Goal: Task Accomplishment & Management: Manage account settings

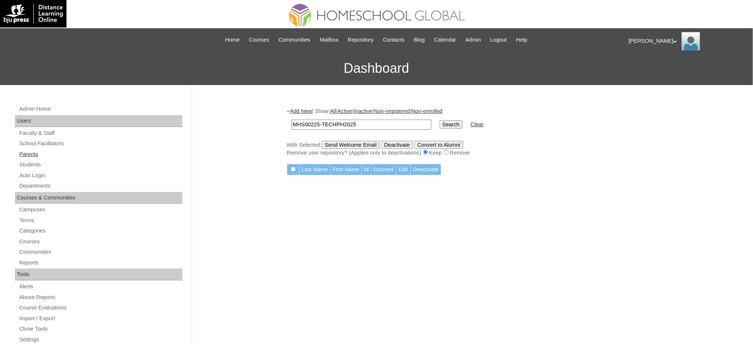
click at [25, 150] on link "Parents" at bounding box center [101, 154] width 164 height 9
click at [19, 168] on link "Students" at bounding box center [101, 164] width 164 height 9
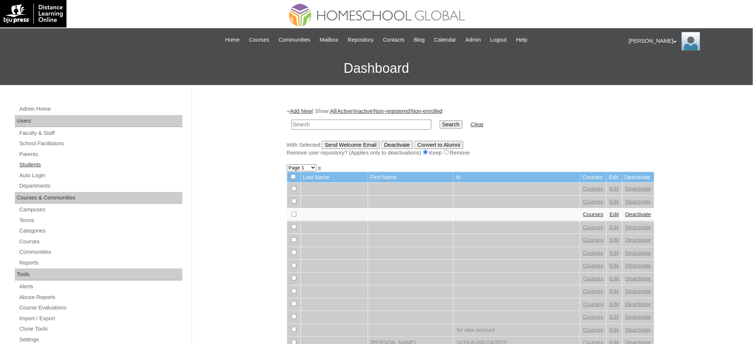
click at [42, 165] on link "Students" at bounding box center [101, 164] width 164 height 9
click at [312, 111] on link "Add New" at bounding box center [301, 111] width 22 height 6
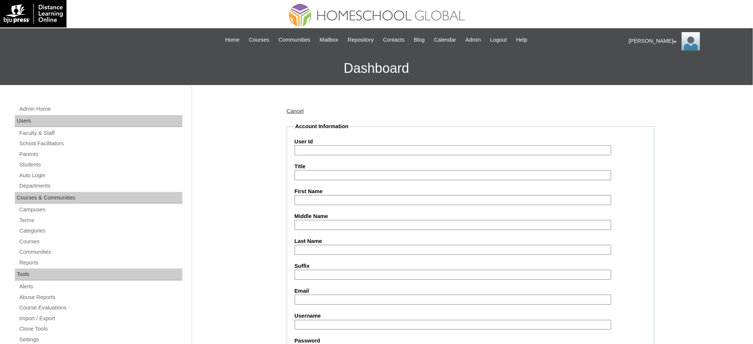
click at [320, 150] on input "User Id" at bounding box center [452, 150] width 317 height 10
paste input "MHS00225-TECHPH2025"
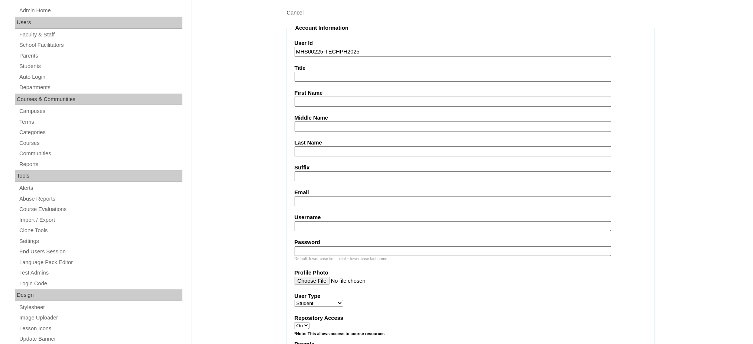
scroll to position [99, 0]
type input "MHS00225-TECHPH2025"
click at [311, 101] on input "First Name" at bounding box center [452, 101] width 317 height 10
paste input "[PERSON_NAME] [PERSON_NAME]"
type input "[PERSON_NAME] [PERSON_NAME]"
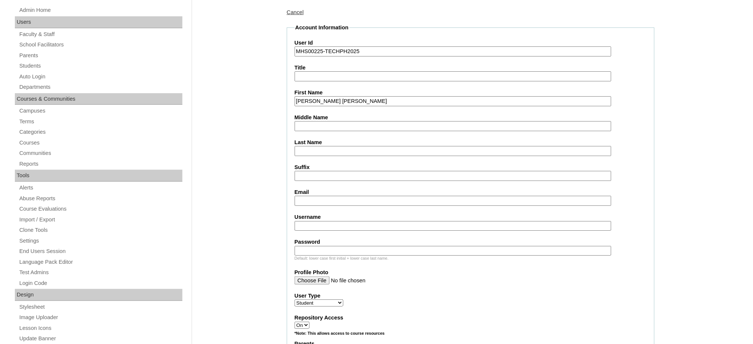
click at [296, 126] on input "Middle Name" at bounding box center [452, 126] width 317 height 10
paste input "[PERSON_NAME]"
type input "[PERSON_NAME]"
click at [328, 149] on input "Last Name" at bounding box center [452, 151] width 317 height 10
paste input "Horca"
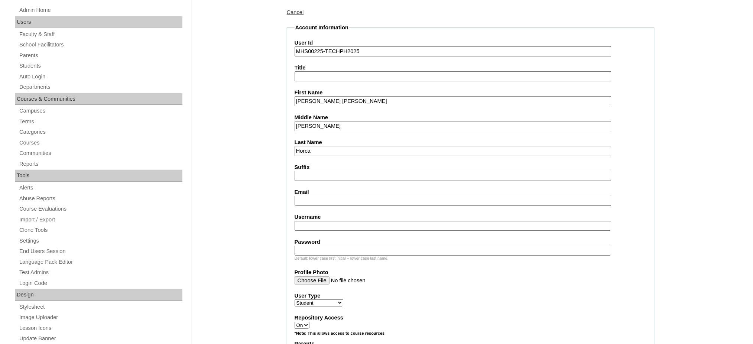
type input "Horca"
click at [326, 198] on input "Email" at bounding box center [452, 201] width 317 height 10
paste input "[EMAIL_ADDRESS][DOMAIN_NAME]"
type input "[EMAIL_ADDRESS][DOMAIN_NAME]"
click at [325, 221] on input "Username" at bounding box center [452, 226] width 317 height 10
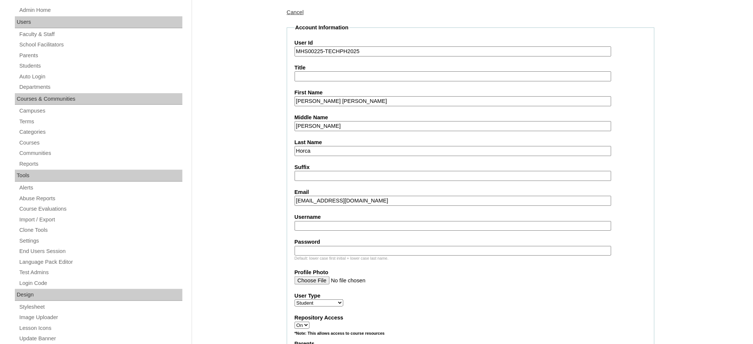
paste input "sophiahorcas"
type input "sophiahorcas"
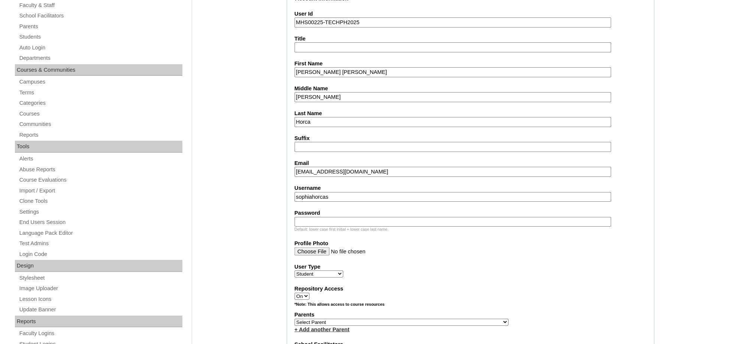
scroll to position [198, 0]
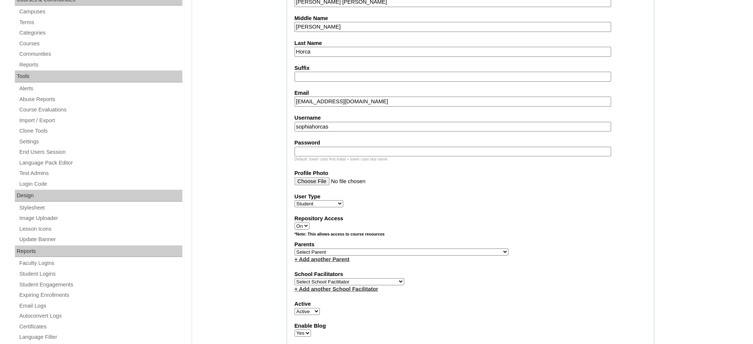
click at [331, 148] on input "Password" at bounding box center [452, 152] width 317 height 10
paste input "220012324"
type input "220012324"
click at [417, 248] on select "Select Parent , , , , , , , , , , , , , , , , , , , , , , , , , , , , , , , , ,…" at bounding box center [401, 251] width 214 height 7
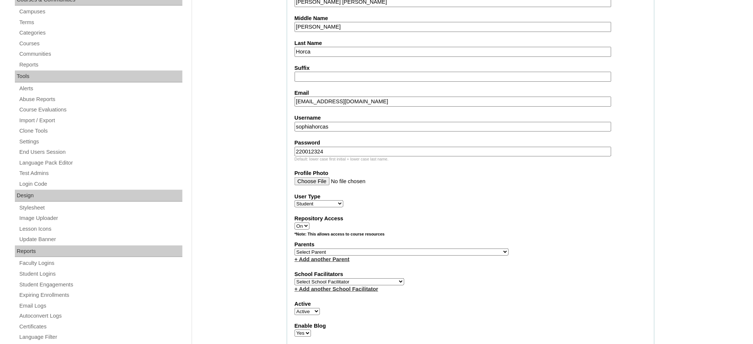
click at [420, 248] on select "Select Parent , , , , , , , , , , , , , , , , , , , , , , , , , , , , , , , , ,…" at bounding box center [401, 251] width 214 height 7
select select "35924"
click at [294, 248] on select "Select Parent , , , , , , , , , , , , , , , , , , , , , , , , , , , , , , , , ,…" at bounding box center [401, 251] width 214 height 7
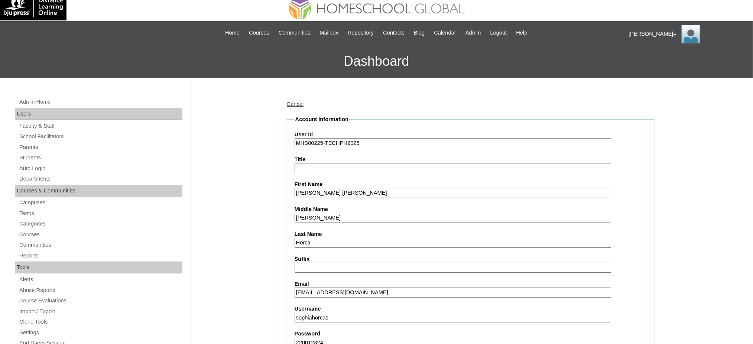
scroll to position [0, 0]
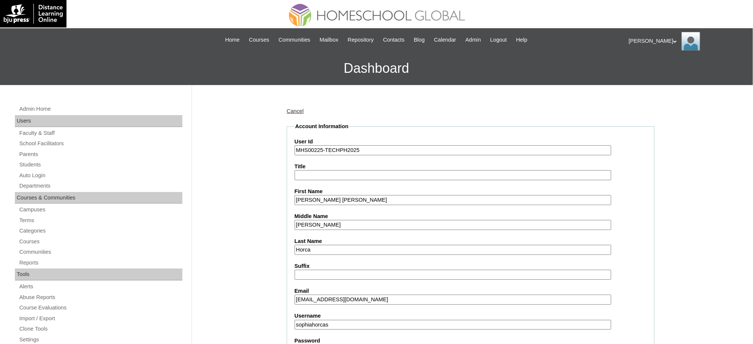
click at [344, 195] on input "Sophia Amanda" at bounding box center [452, 200] width 317 height 10
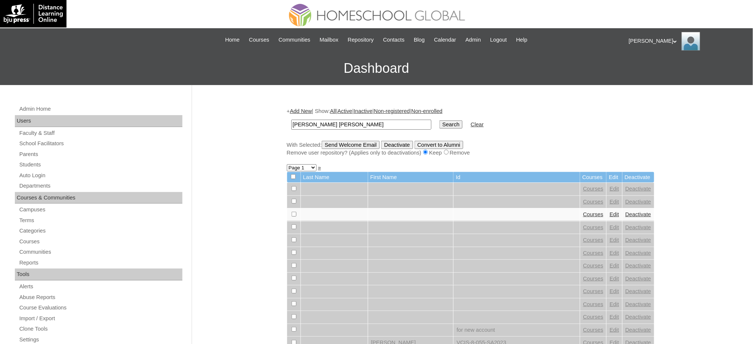
type input "Sophia Amanda"
click at [439, 123] on input "Search" at bounding box center [450, 124] width 23 height 8
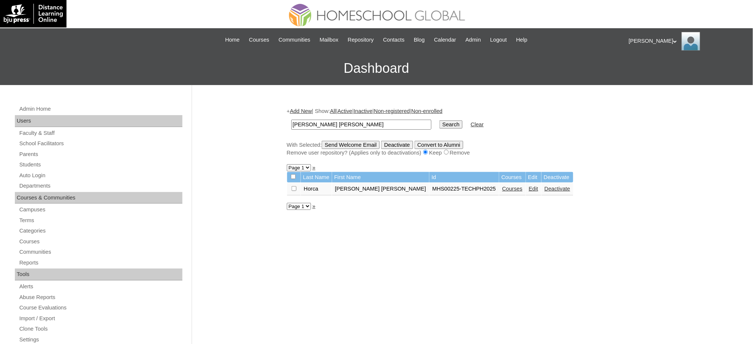
click at [502, 188] on link "Courses" at bounding box center [512, 189] width 20 height 6
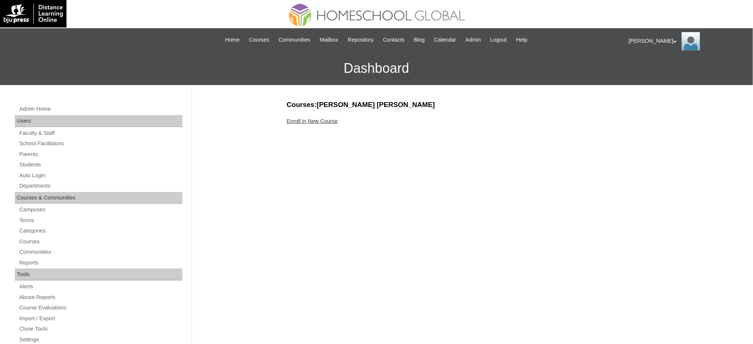
click at [327, 122] on link "Enroll in New Course" at bounding box center [312, 121] width 51 height 6
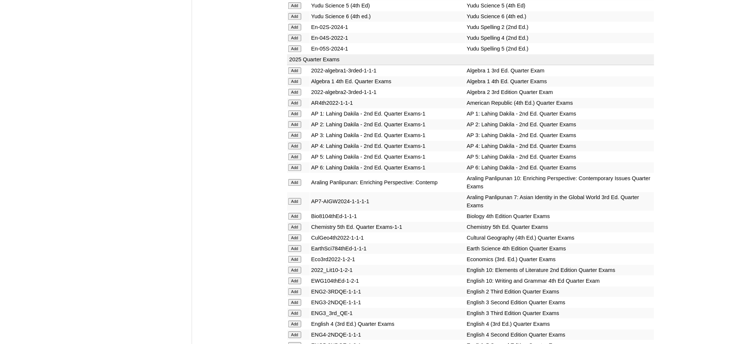
scroll to position [643, 0]
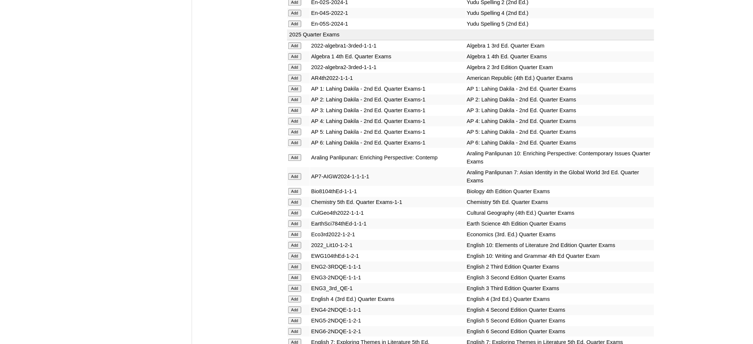
click at [294, 64] on input "Add" at bounding box center [294, 67] width 13 height 7
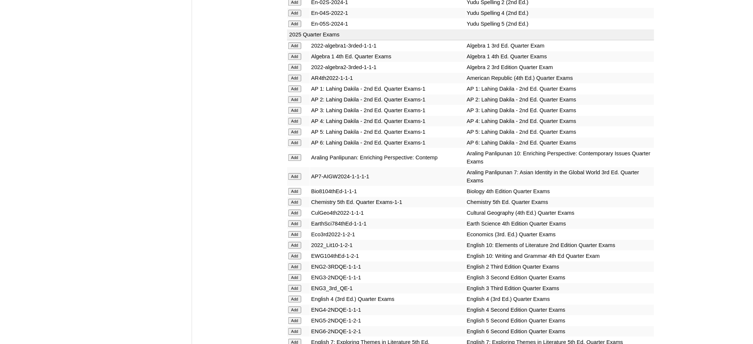
click at [294, 64] on input "Add" at bounding box center [294, 67] width 13 height 7
click at [294, 199] on input "Add" at bounding box center [294, 202] width 13 height 7
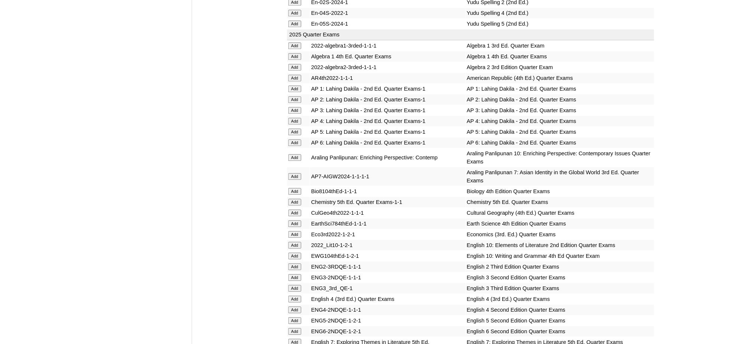
click at [294, 199] on input "Add" at bounding box center [294, 202] width 13 height 7
click at [297, 231] on input "Add" at bounding box center [294, 234] width 13 height 7
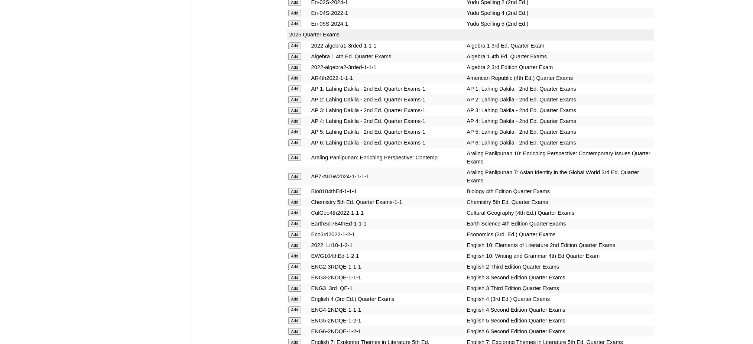
click at [297, 231] on input "Add" at bounding box center [294, 234] width 13 height 7
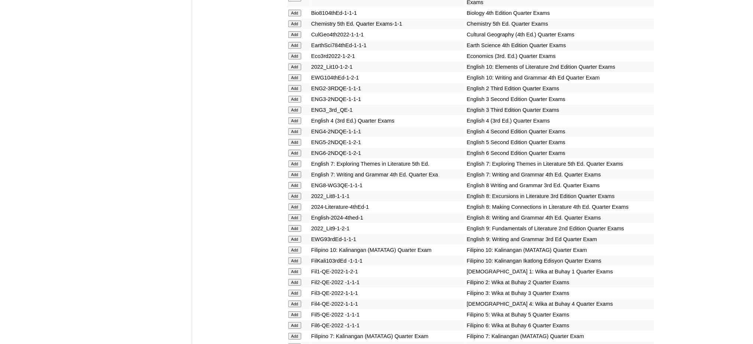
scroll to position [841, 0]
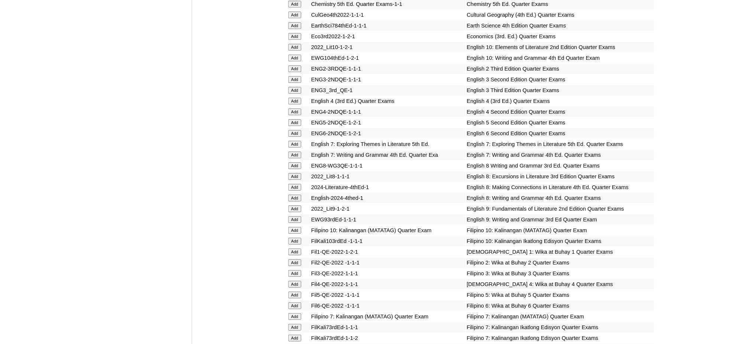
click at [297, 205] on input "Add" at bounding box center [294, 208] width 13 height 7
click at [294, 216] on input "Add" at bounding box center [294, 219] width 13 height 7
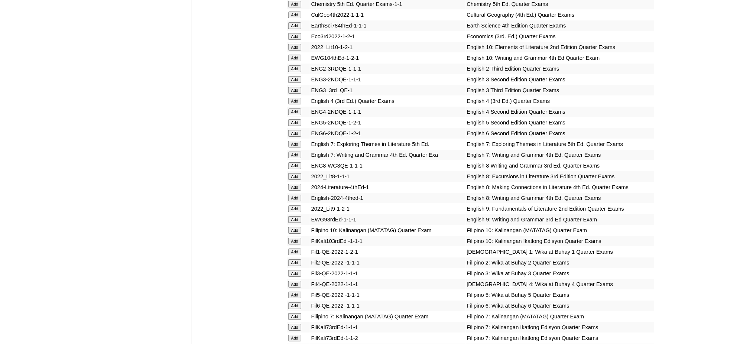
click at [294, 216] on input "Add" at bounding box center [294, 219] width 13 height 7
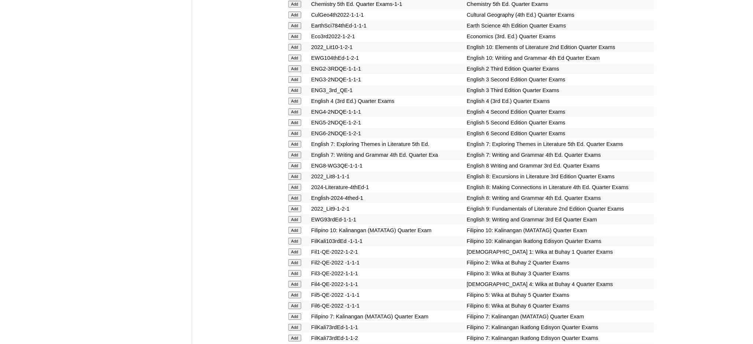
click at [294, 216] on input "Add" at bounding box center [294, 219] width 13 height 7
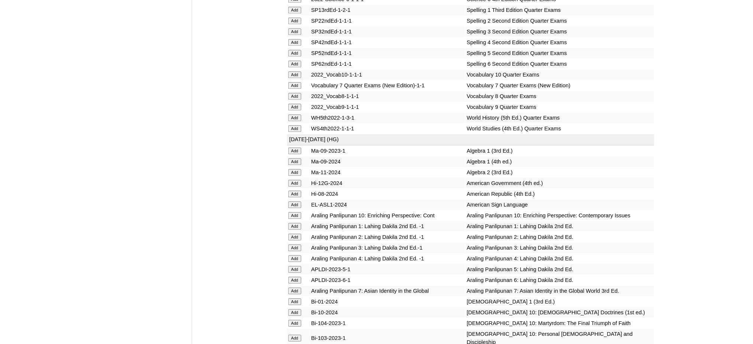
scroll to position [1634, 0]
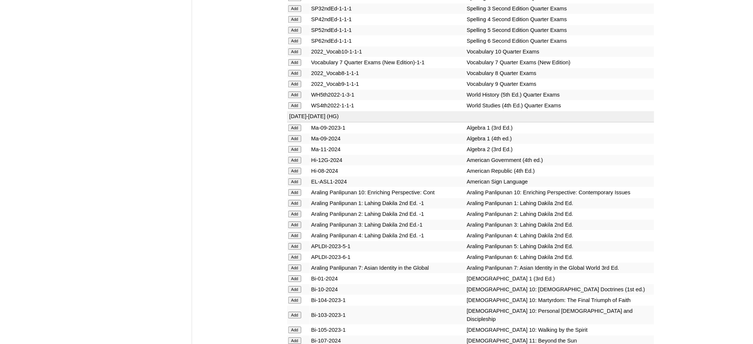
click at [291, 81] on input "Add" at bounding box center [294, 84] width 13 height 7
click at [294, 146] on input "Add" at bounding box center [294, 149] width 13 height 7
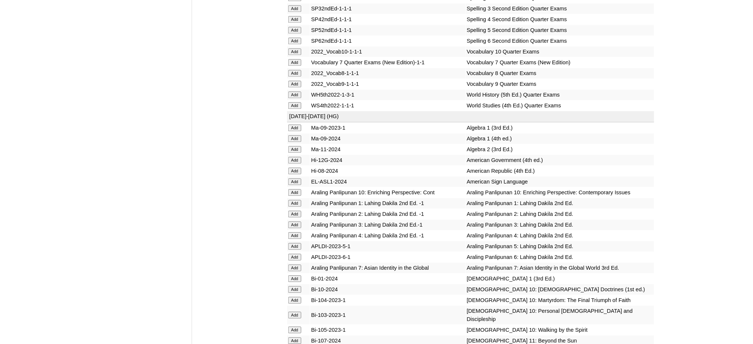
click at [294, 146] on input "Add" at bounding box center [294, 149] width 13 height 7
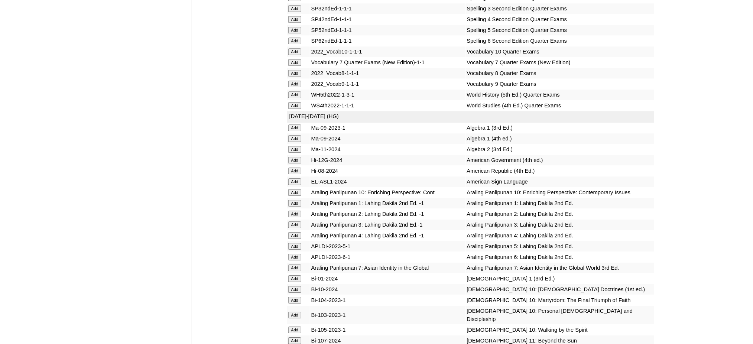
click at [294, 146] on input "Add" at bounding box center [294, 149] width 13 height 7
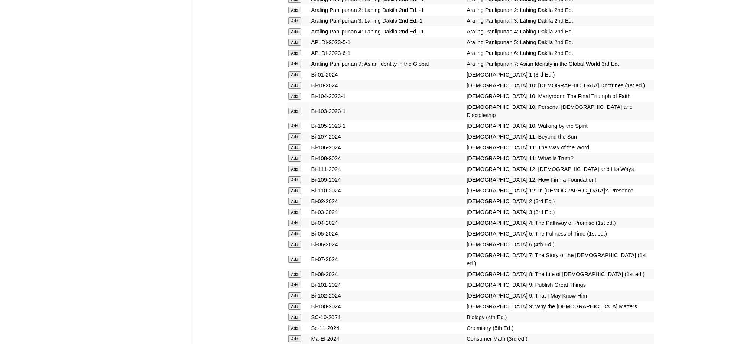
scroll to position [1881, 0]
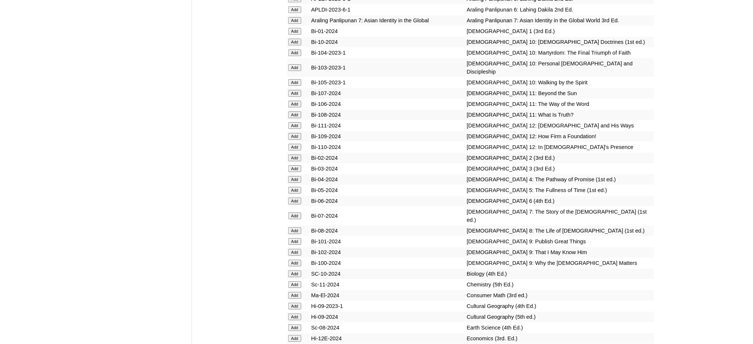
click at [294, 238] on input "Add" at bounding box center [294, 241] width 13 height 7
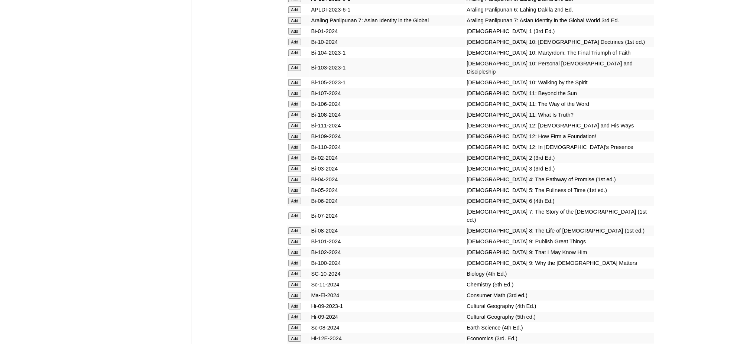
click at [294, 238] on input "Add" at bounding box center [294, 241] width 13 height 7
click at [293, 249] on input "Add" at bounding box center [294, 252] width 13 height 7
click at [293, 260] on input "Add" at bounding box center [294, 263] width 13 height 7
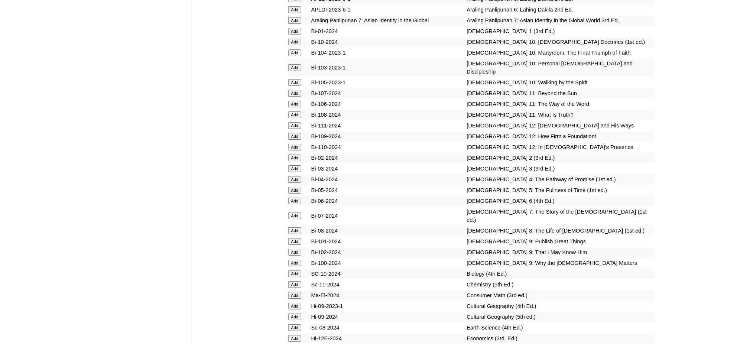
click at [293, 260] on input "Add" at bounding box center [294, 263] width 13 height 7
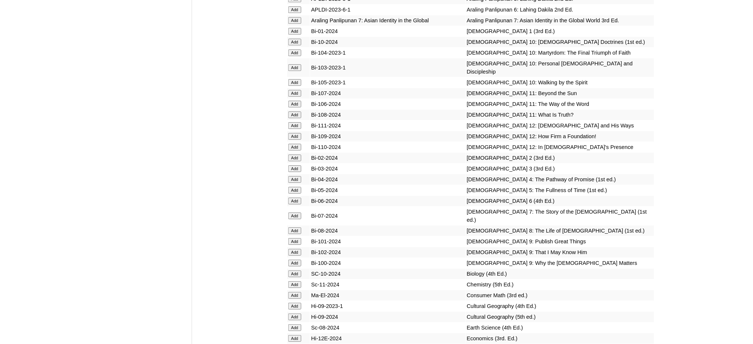
click at [293, 260] on input "Add" at bounding box center [294, 263] width 13 height 7
click at [293, 281] on input "Add" at bounding box center [294, 284] width 13 height 7
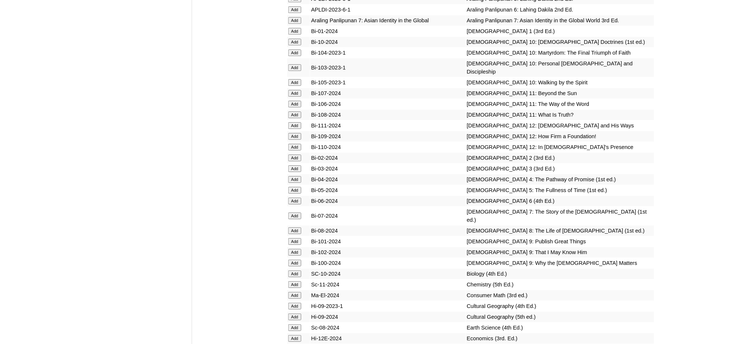
click at [295, 335] on input "Add" at bounding box center [294, 338] width 13 height 7
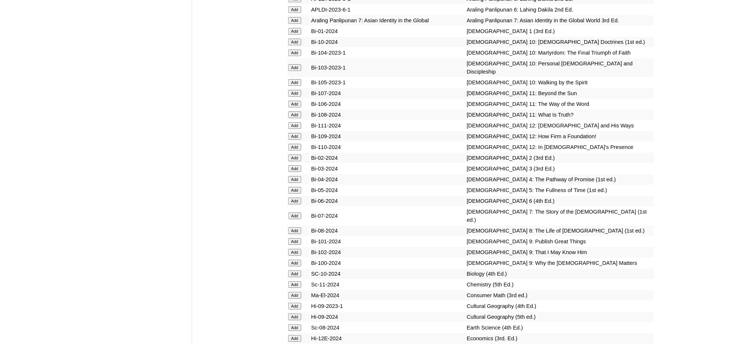
click at [295, 335] on input "Add" at bounding box center [294, 338] width 13 height 7
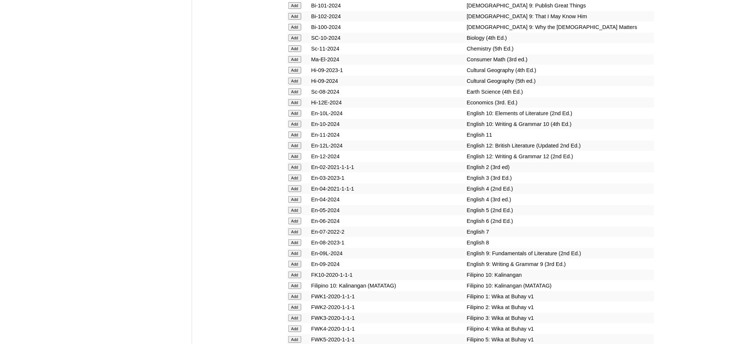
scroll to position [2129, 0]
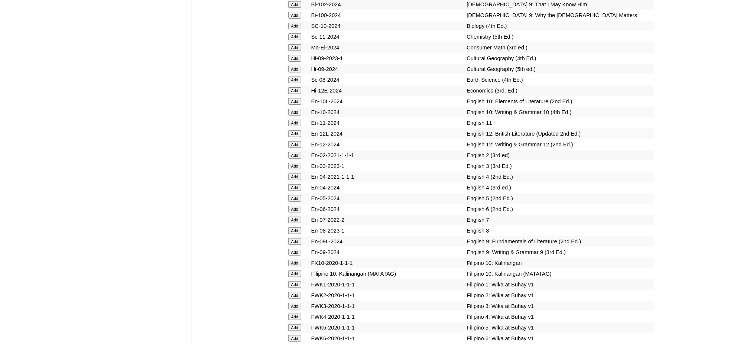
click at [299, 238] on input "Add" at bounding box center [294, 241] width 13 height 7
click at [296, 249] on input "Add" at bounding box center [294, 252] width 13 height 7
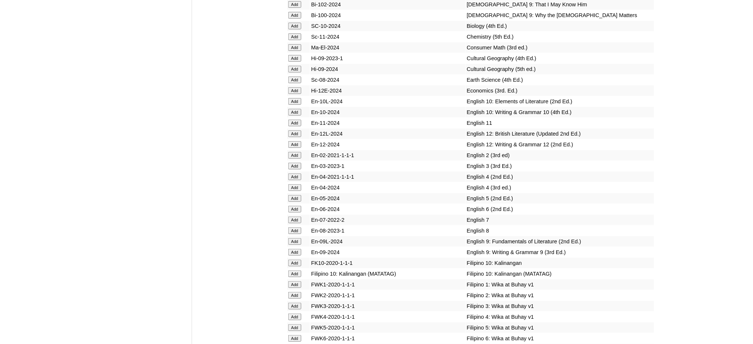
click at [296, 249] on input "Add" at bounding box center [294, 252] width 13 height 7
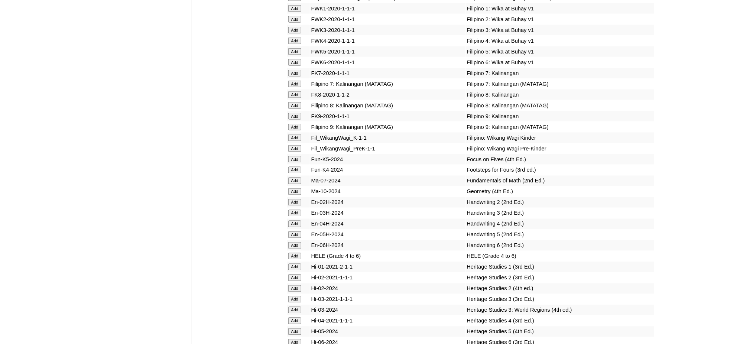
scroll to position [2426, 0]
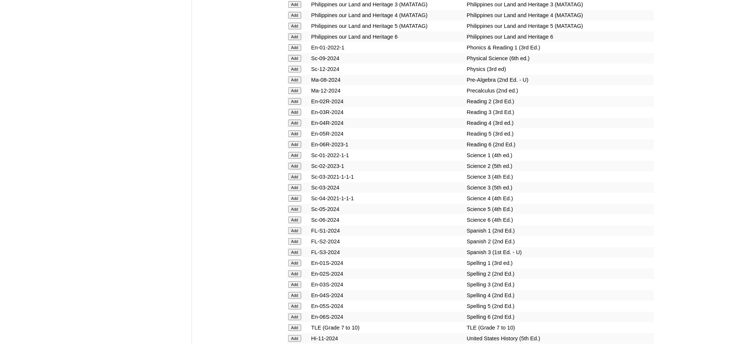
scroll to position [2970, 0]
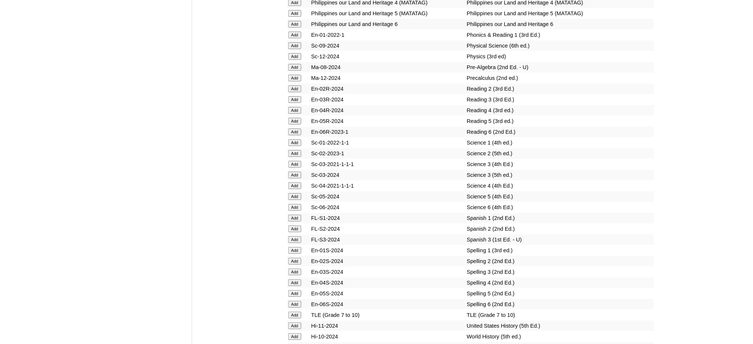
scroll to position [2985, 0]
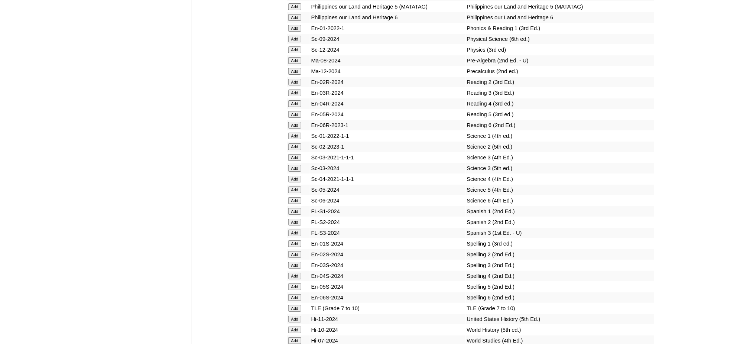
click at [298, 305] on input "Add" at bounding box center [294, 308] width 13 height 7
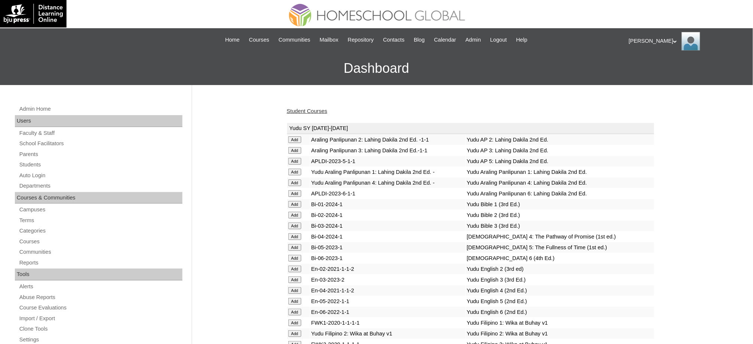
drag, startPoint x: 0, startPoint y: 0, endPoint x: 307, endPoint y: 111, distance: 326.3
click at [307, 111] on link "Student Courses" at bounding box center [307, 111] width 40 height 6
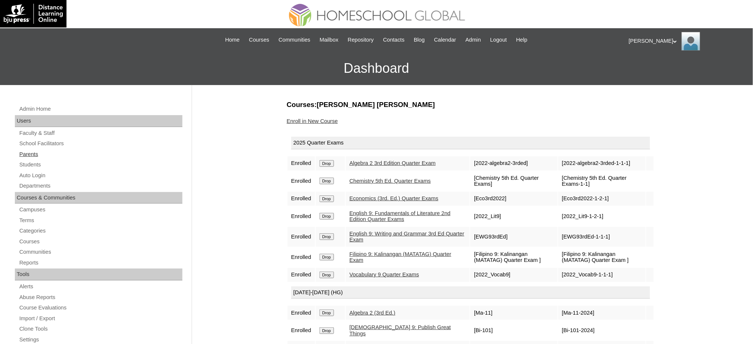
click at [29, 153] on link "Parents" at bounding box center [101, 154] width 164 height 9
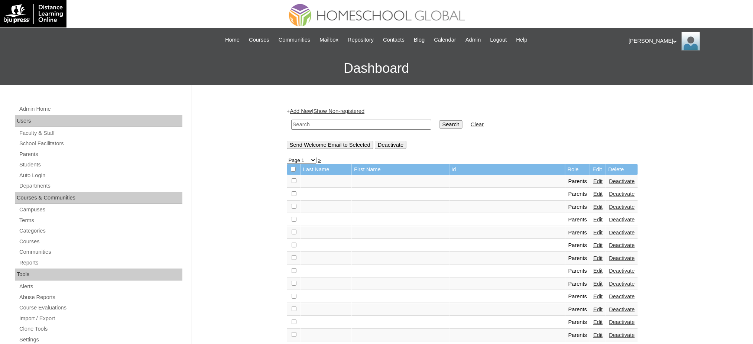
click at [325, 123] on input "text" at bounding box center [361, 125] width 140 height 10
paste input "MHP012688-TECHPH2020"
type input "MHP012688-TECHPH2020"
click at [439, 124] on input "Search" at bounding box center [450, 124] width 23 height 8
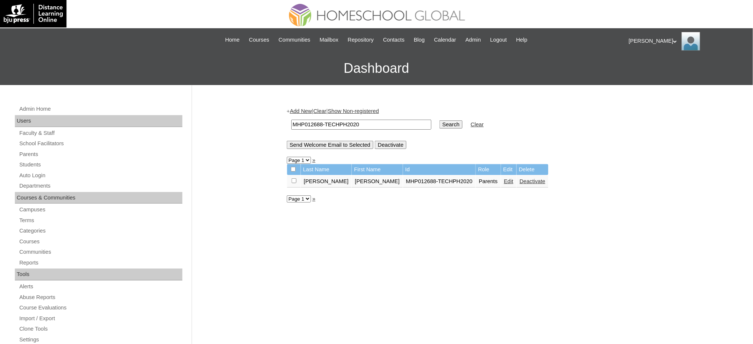
click at [504, 180] on link "Edit" at bounding box center [508, 181] width 9 height 6
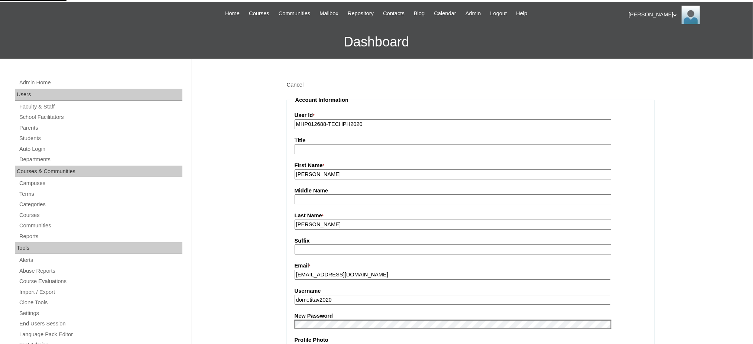
scroll to position [99, 0]
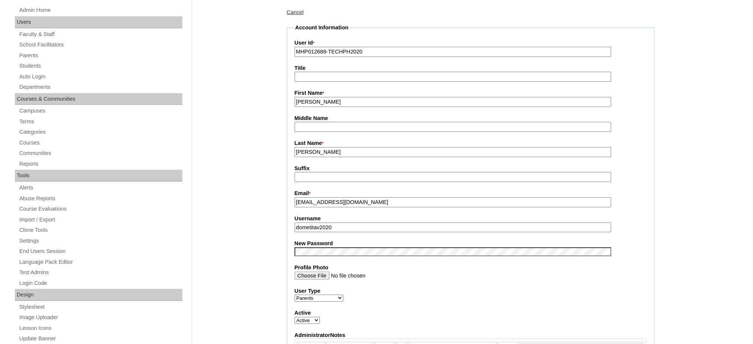
click at [352, 222] on input "dometitav2020" at bounding box center [452, 227] width 317 height 10
click at [338, 100] on input "Ria Monica" at bounding box center [452, 102] width 317 height 10
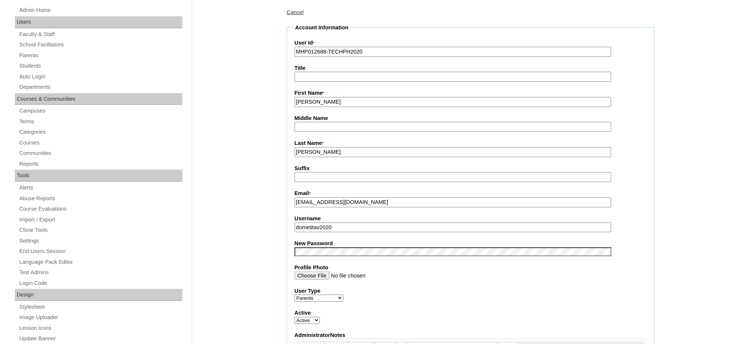
click at [338, 100] on input "Ria Monica" at bounding box center [452, 102] width 317 height 10
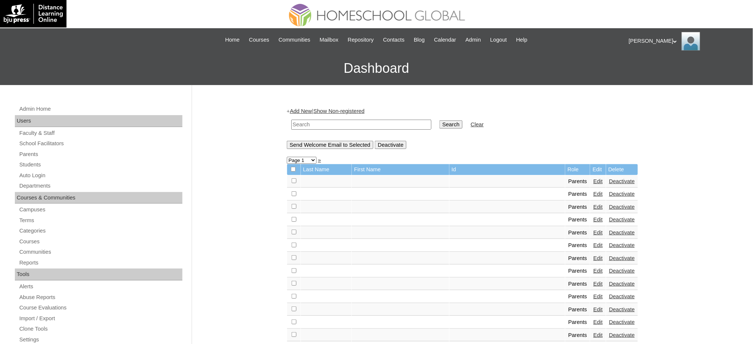
click at [348, 124] on input "text" at bounding box center [361, 125] width 140 height 10
paste input "[PERSON_NAME]"
type input "[PERSON_NAME]"
click at [439, 125] on input "Search" at bounding box center [450, 124] width 23 height 8
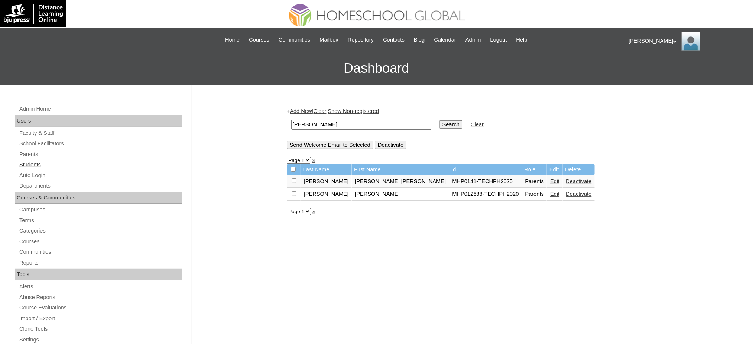
click at [26, 164] on link "Students" at bounding box center [101, 164] width 164 height 9
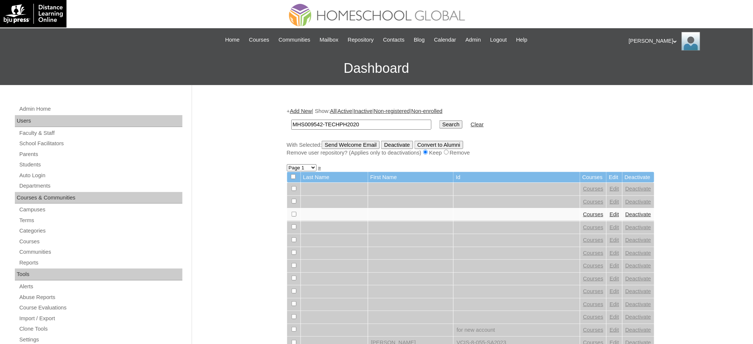
type input "MHS009542-TECHPH2020"
click at [439, 126] on input "Search" at bounding box center [450, 124] width 23 height 8
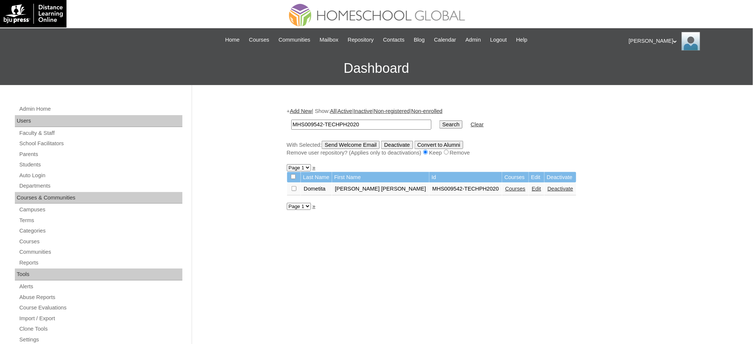
click at [532, 186] on link "Edit" at bounding box center [536, 189] width 9 height 6
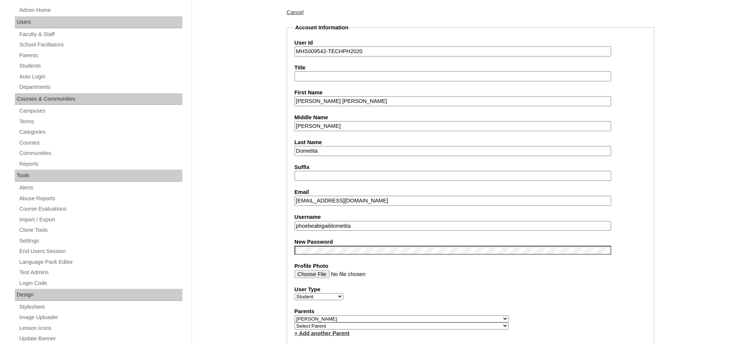
scroll to position [99, 0]
click at [327, 222] on input "phoebeabigaildometita" at bounding box center [452, 226] width 317 height 10
click at [320, 98] on input "Phoebe Abigail" at bounding box center [452, 101] width 317 height 10
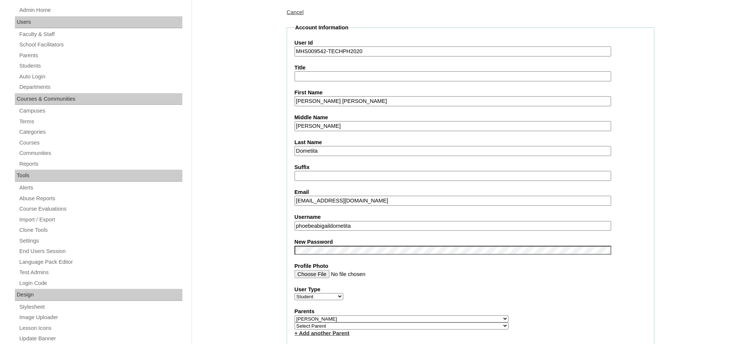
click at [320, 98] on input "Phoebe Abigail" at bounding box center [452, 101] width 317 height 10
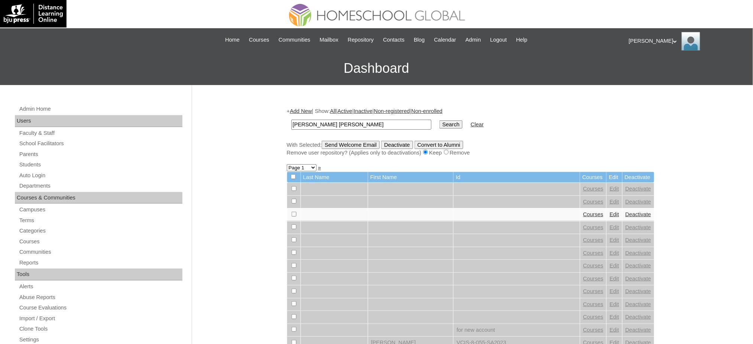
type input "[PERSON_NAME] [PERSON_NAME]"
click at [439, 123] on input "Search" at bounding box center [450, 124] width 23 height 8
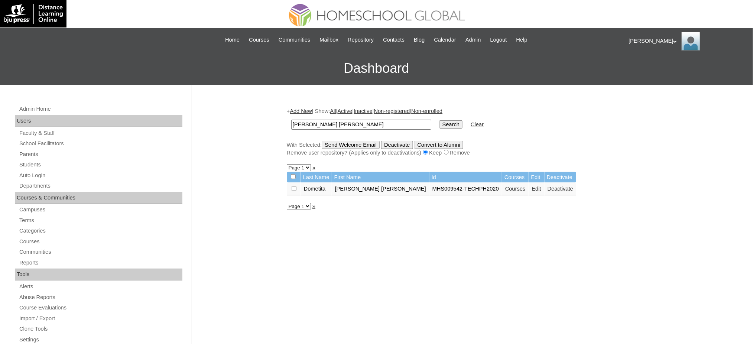
click at [505, 189] on link "Courses" at bounding box center [515, 189] width 20 height 6
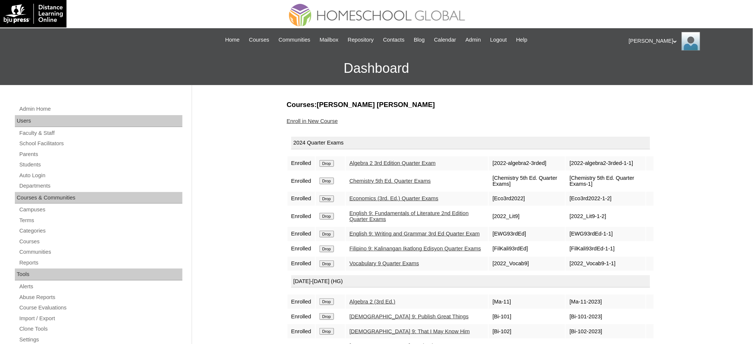
click at [320, 160] on input "Drop" at bounding box center [326, 163] width 14 height 7
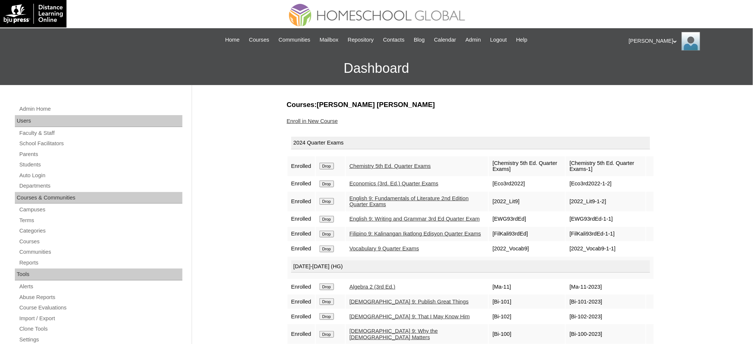
click at [323, 163] on input "Drop" at bounding box center [326, 166] width 14 height 7
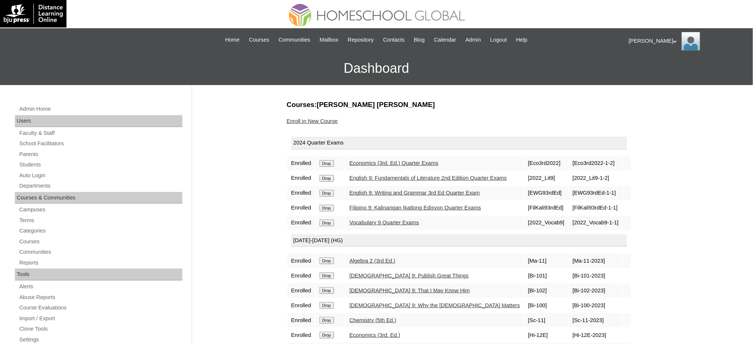
click at [333, 164] on input "Drop" at bounding box center [326, 163] width 14 height 7
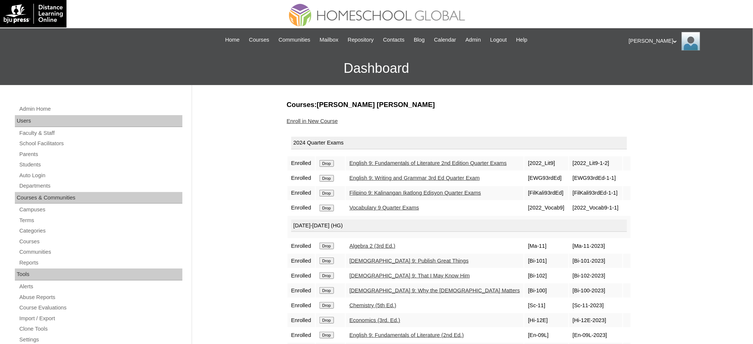
click at [328, 164] on input "Drop" at bounding box center [326, 163] width 14 height 7
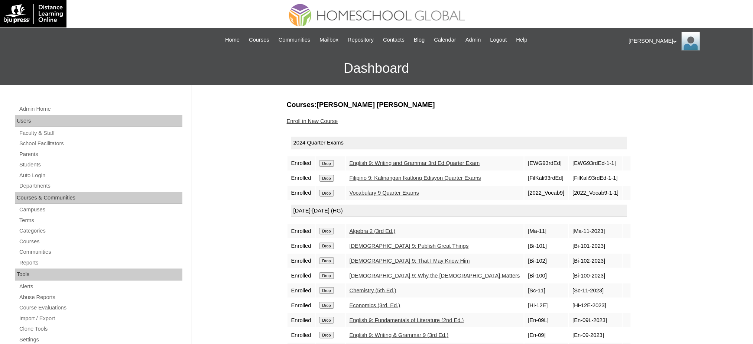
click at [329, 163] on input "Drop" at bounding box center [326, 163] width 14 height 7
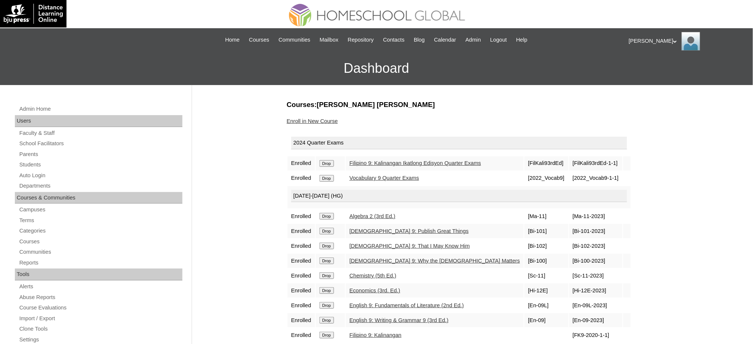
click at [328, 163] on input "Drop" at bounding box center [326, 163] width 14 height 7
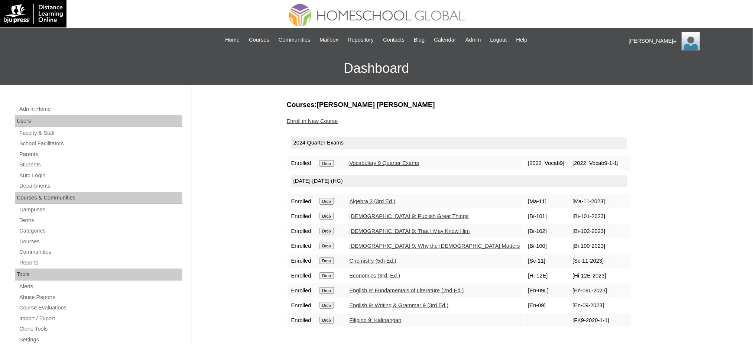
click at [328, 160] on input "Drop" at bounding box center [326, 163] width 14 height 7
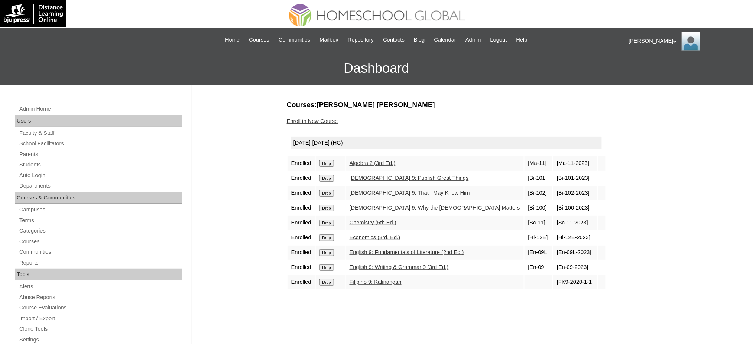
click at [325, 162] on input "Drop" at bounding box center [326, 163] width 14 height 7
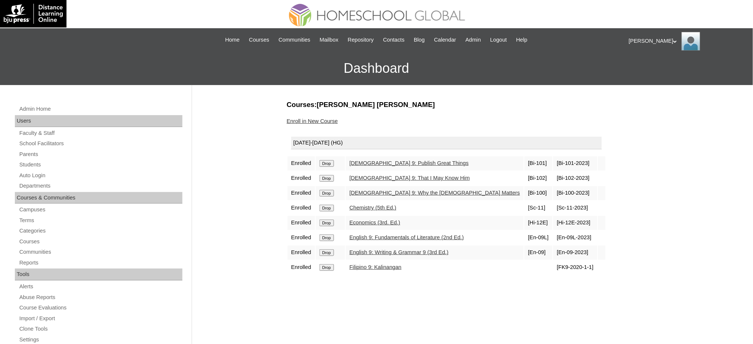
click at [329, 164] on input "Drop" at bounding box center [326, 163] width 14 height 7
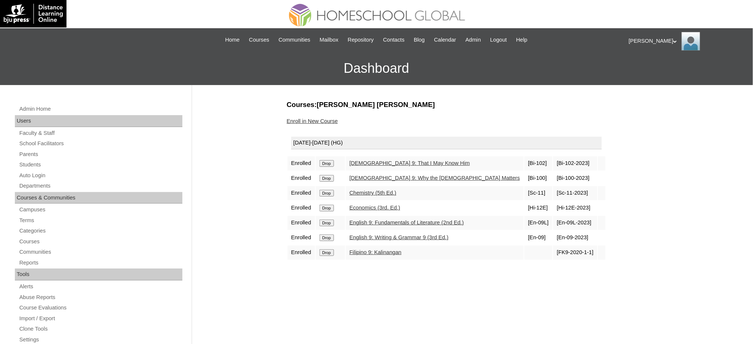
click at [332, 161] on input "Drop" at bounding box center [326, 163] width 14 height 7
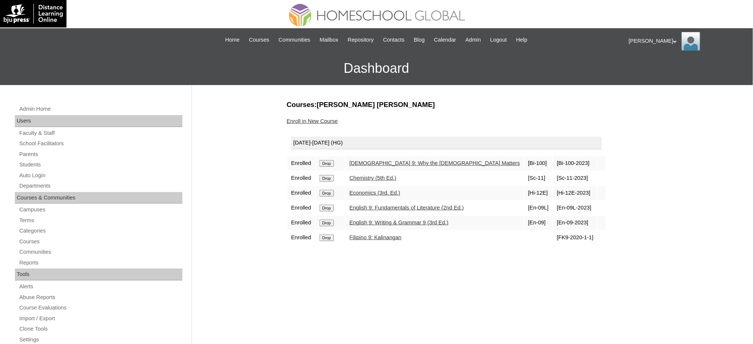
drag, startPoint x: 0, startPoint y: 0, endPoint x: 332, endPoint y: 160, distance: 368.2
click at [332, 160] on input "Drop" at bounding box center [326, 163] width 14 height 7
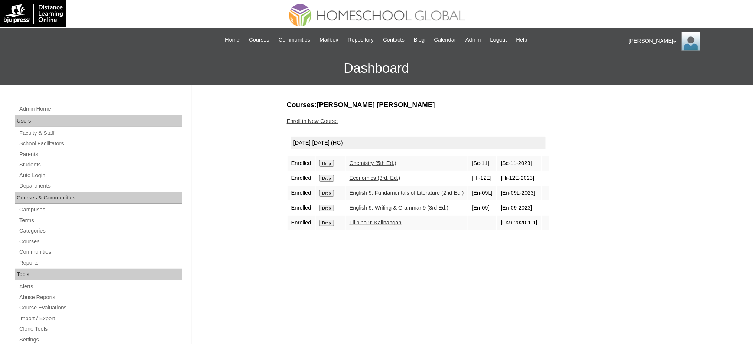
click at [331, 164] on input "Drop" at bounding box center [326, 163] width 14 height 7
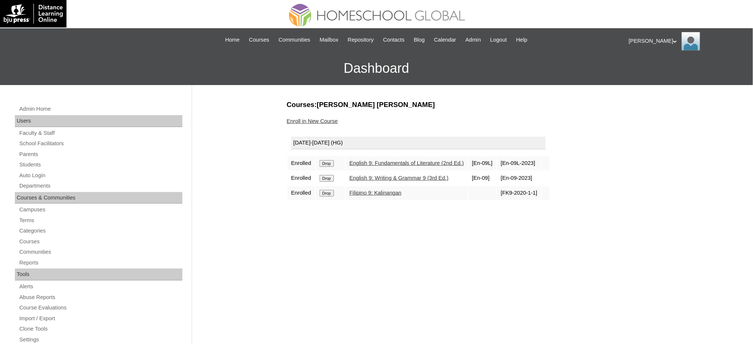
click at [325, 164] on input "Drop" at bounding box center [326, 163] width 14 height 7
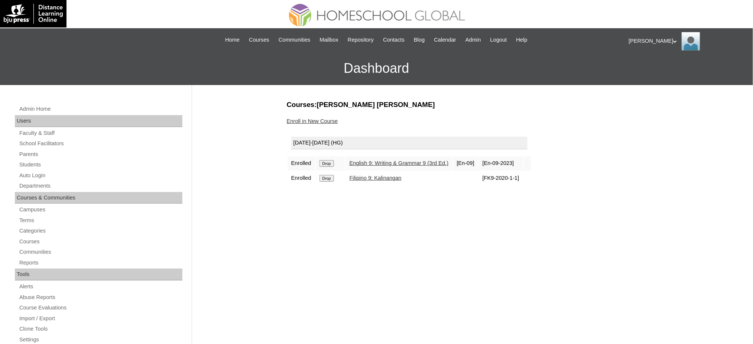
click at [329, 163] on input "Drop" at bounding box center [326, 163] width 14 height 7
click at [325, 163] on input "Drop" at bounding box center [326, 163] width 14 height 7
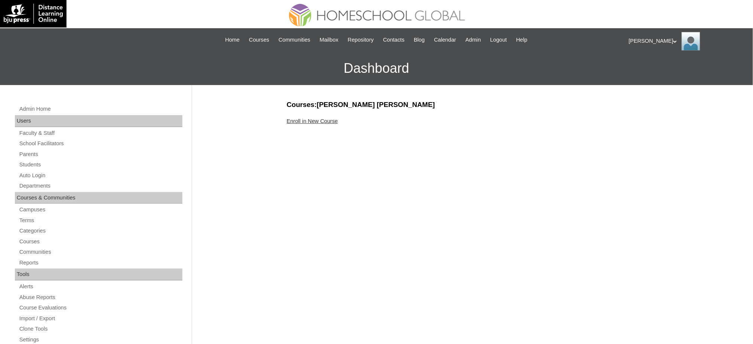
click at [294, 118] on link "Enroll in New Course" at bounding box center [312, 121] width 51 height 6
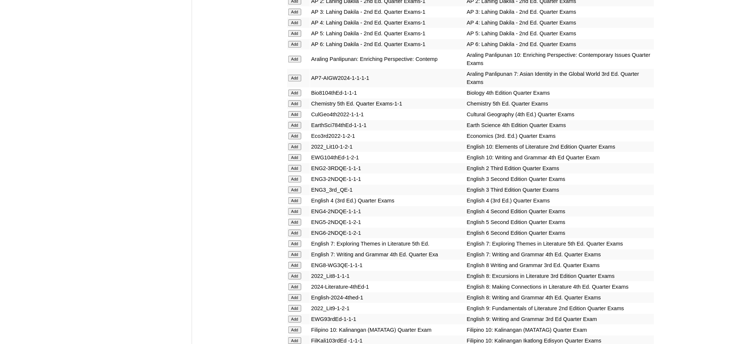
scroll to position [743, 0]
click at [294, 55] on input "Add" at bounding box center [294, 58] width 13 height 7
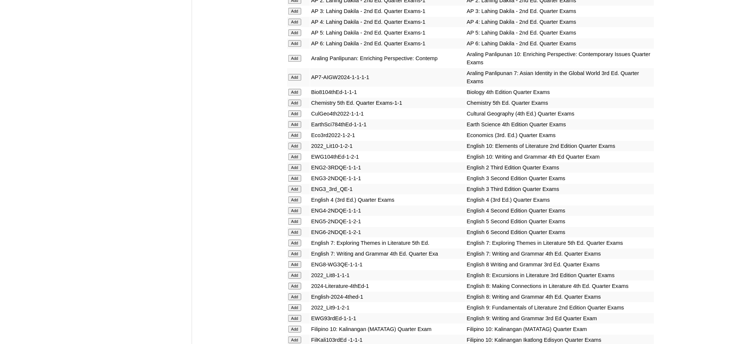
click at [292, 143] on input "Add" at bounding box center [294, 146] width 13 height 7
click at [293, 153] on input "Add" at bounding box center [294, 156] width 13 height 7
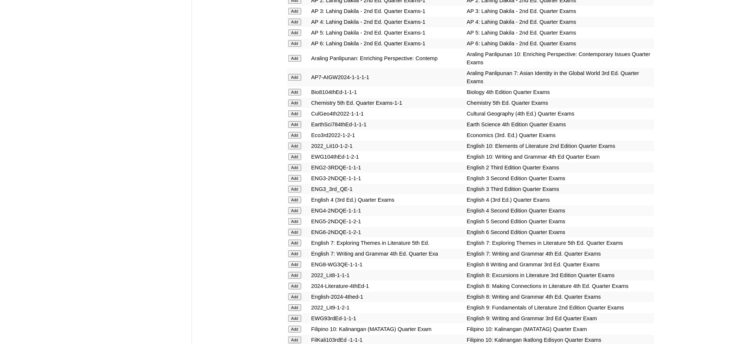
click at [293, 153] on input "Add" at bounding box center [294, 156] width 13 height 7
click at [296, 326] on input "Add" at bounding box center [294, 329] width 13 height 7
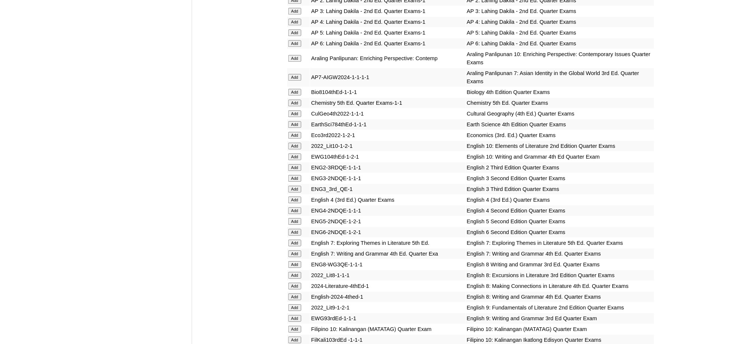
click at [296, 326] on input "Add" at bounding box center [294, 329] width 13 height 7
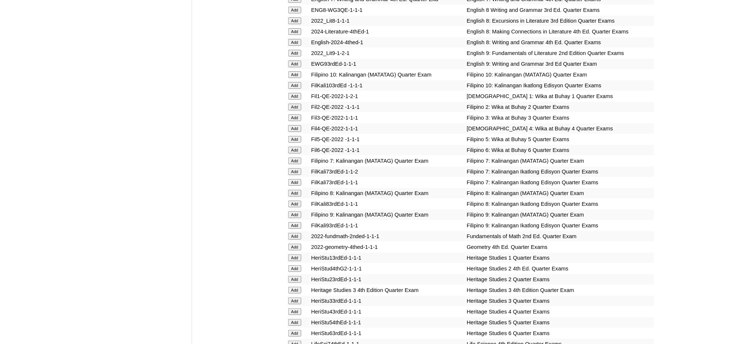
scroll to position [1040, 0]
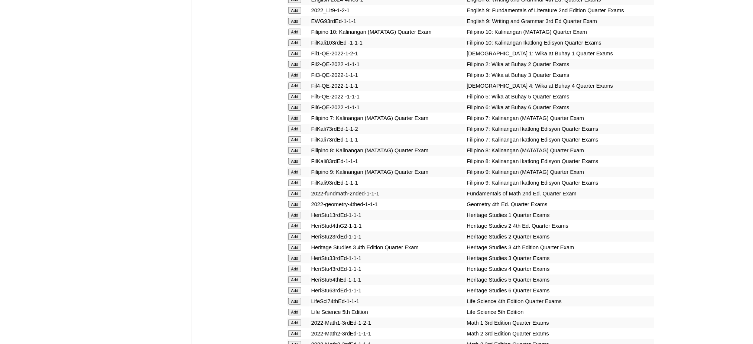
click at [297, 201] on input "Add" at bounding box center [294, 204] width 13 height 7
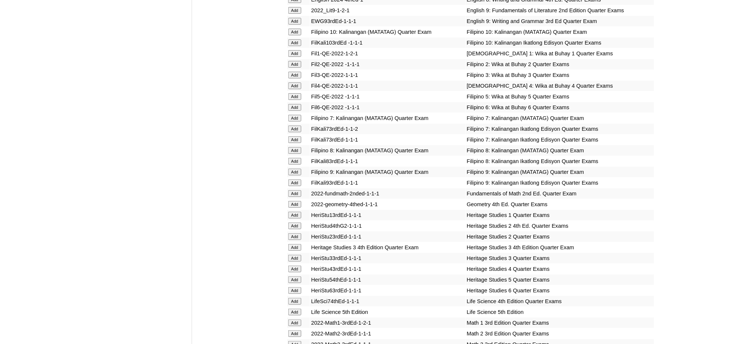
click at [297, 201] on input "Add" at bounding box center [294, 204] width 13 height 7
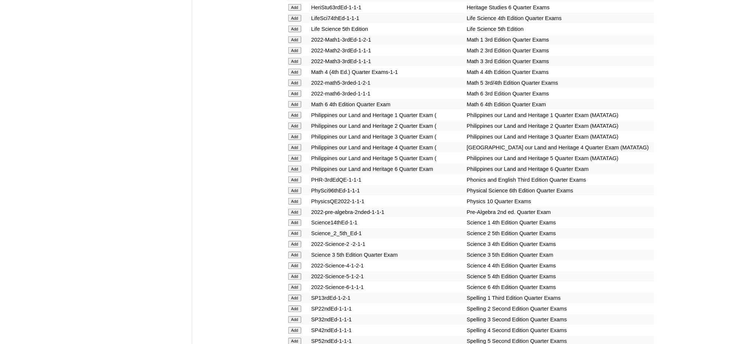
scroll to position [1337, 0]
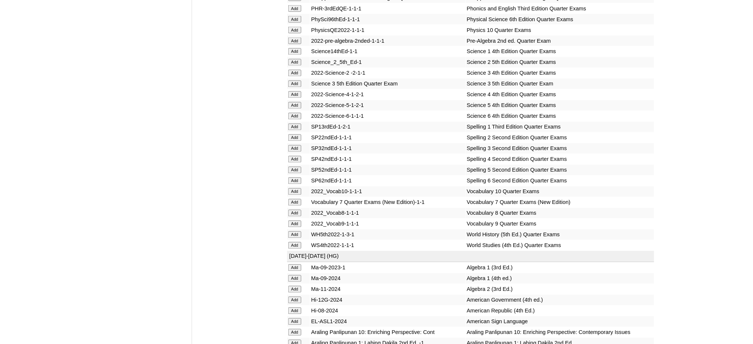
scroll to position [1513, 0]
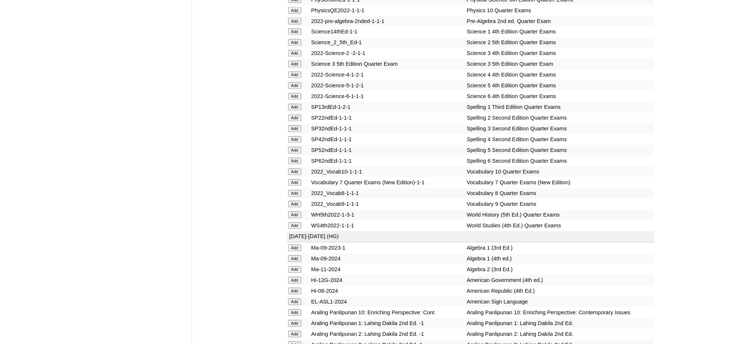
click at [296, 7] on input "Add" at bounding box center [294, 10] width 13 height 7
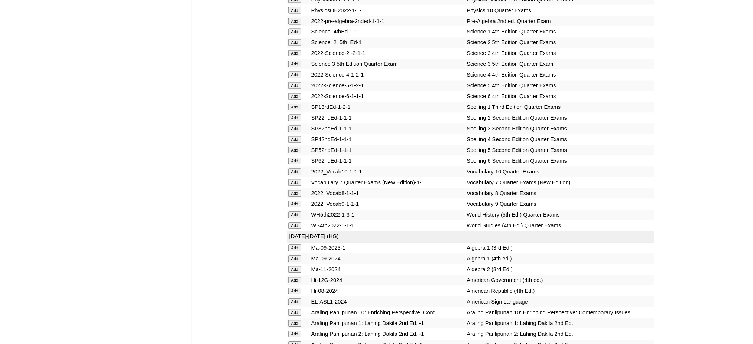
click at [295, 169] on input "Add" at bounding box center [294, 172] width 13 height 7
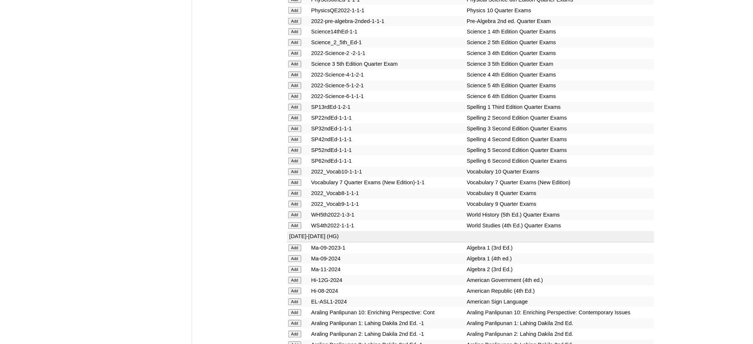
click at [295, 169] on input "Add" at bounding box center [294, 172] width 13 height 7
click at [295, 309] on input "Add" at bounding box center [294, 312] width 13 height 7
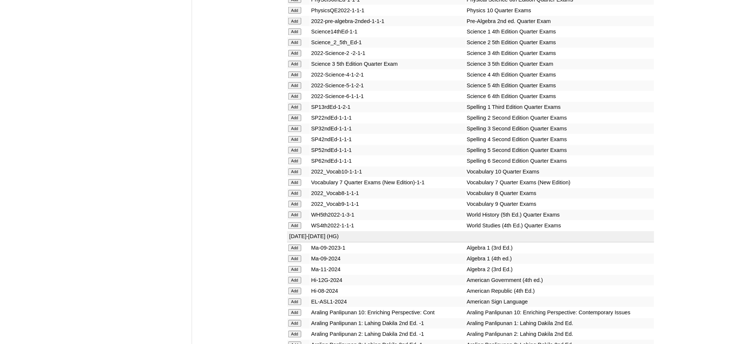
click at [295, 309] on input "Add" at bounding box center [294, 312] width 13 height 7
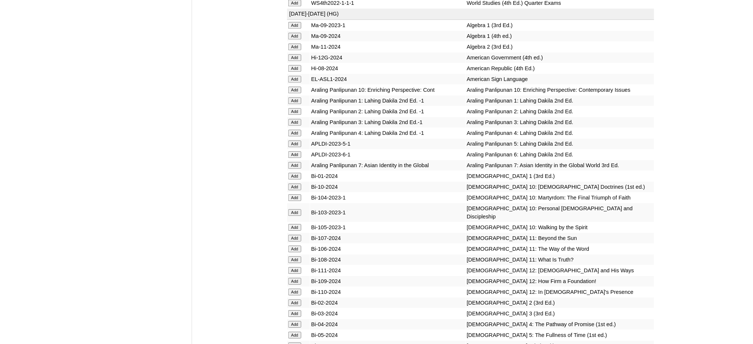
scroll to position [1761, 0]
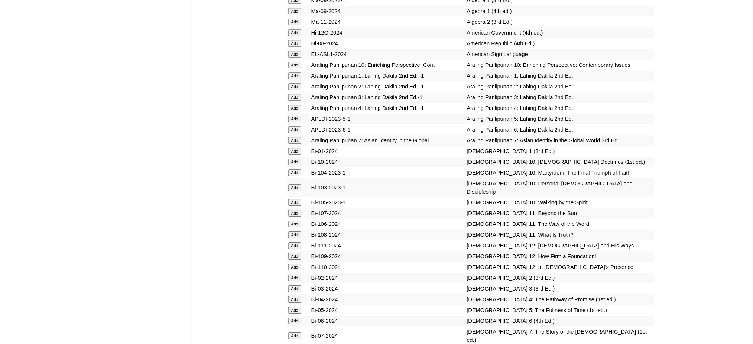
click at [289, 159] on input "Add" at bounding box center [294, 162] width 13 height 7
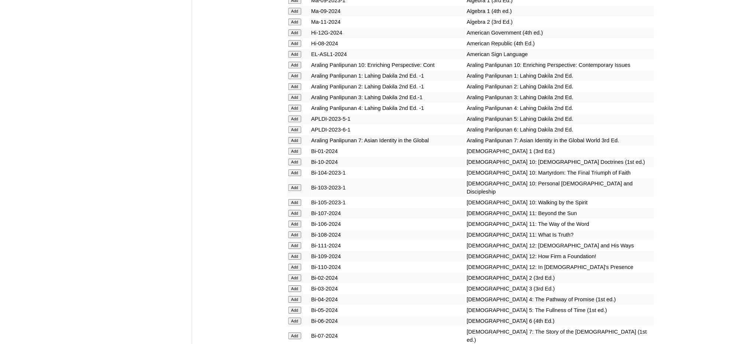
click at [289, 159] on input "Add" at bounding box center [294, 162] width 13 height 7
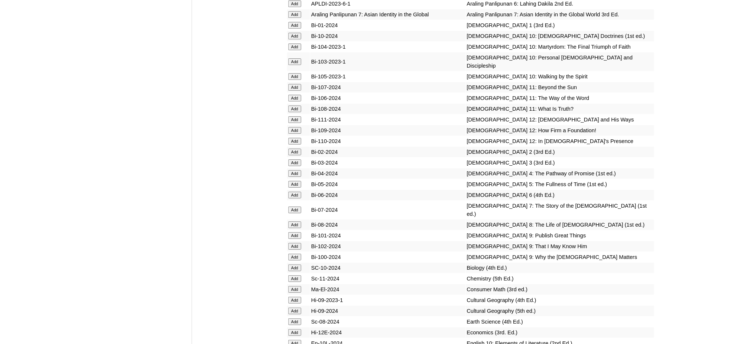
scroll to position [2009, 0]
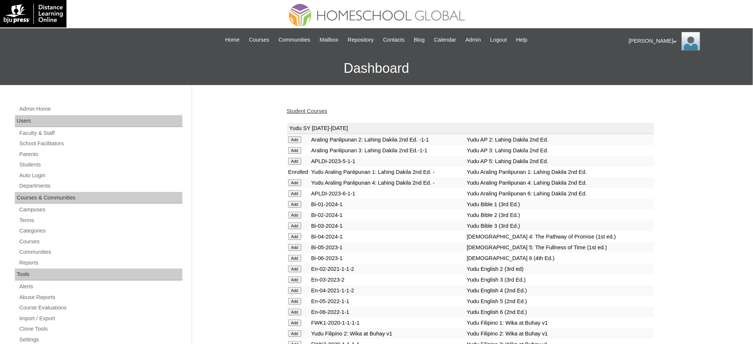
click at [321, 112] on link "Student Courses" at bounding box center [307, 111] width 40 height 6
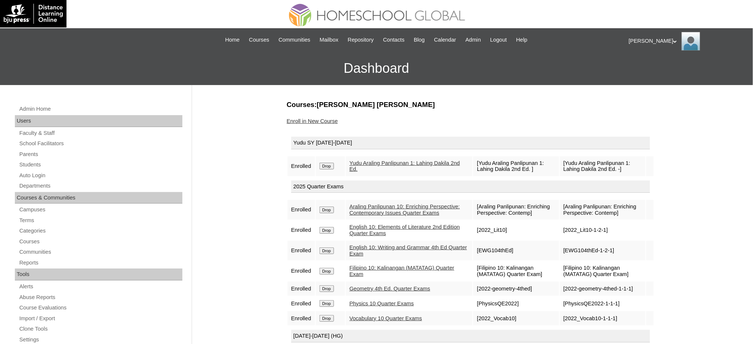
click at [325, 164] on input "Drop" at bounding box center [326, 166] width 14 height 7
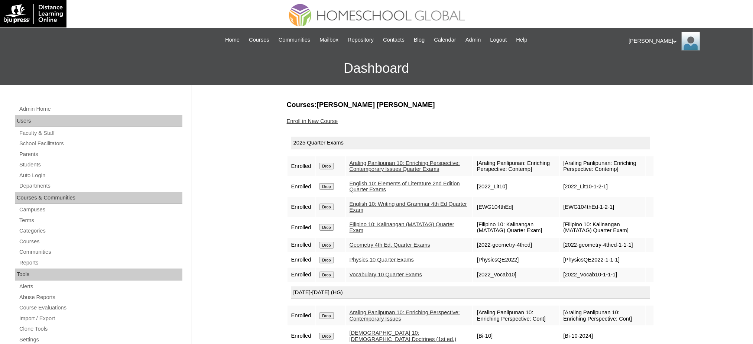
click at [319, 118] on link "Enroll in New Course" at bounding box center [312, 121] width 51 height 6
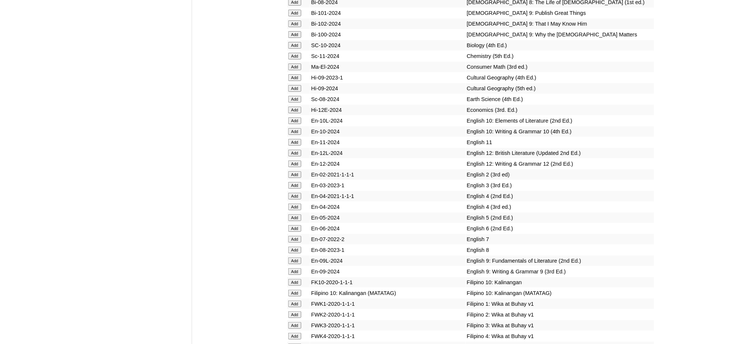
scroll to position [2129, 0]
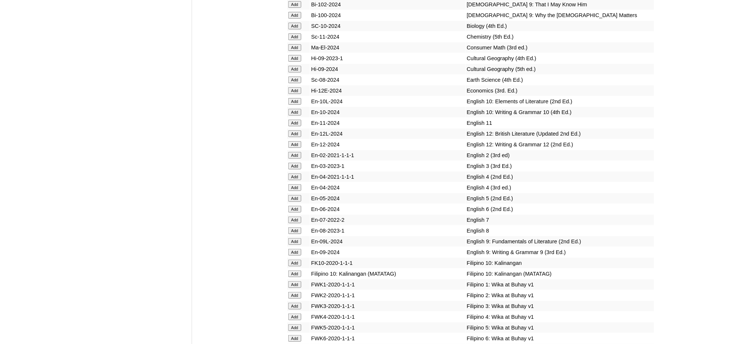
click at [292, 98] on input "Add" at bounding box center [294, 101] width 13 height 7
click at [292, 109] on input "Add" at bounding box center [294, 112] width 13 height 7
click at [291, 109] on input "Add" at bounding box center [294, 112] width 13 height 7
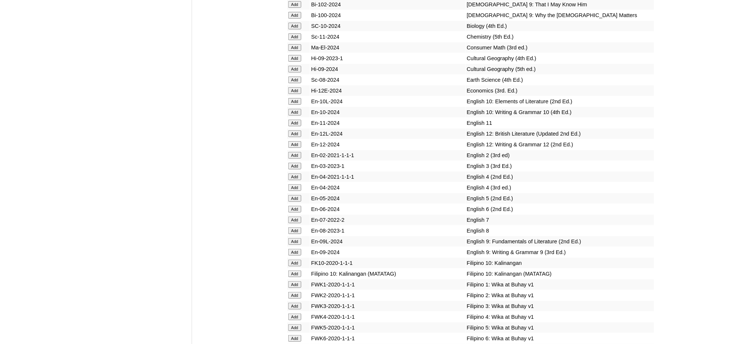
click at [291, 109] on input "Add" at bounding box center [294, 112] width 13 height 7
click at [293, 270] on input "Add" at bounding box center [294, 273] width 13 height 7
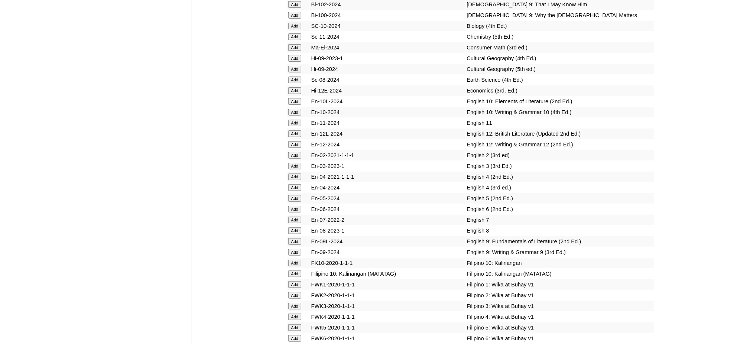
click at [293, 270] on input "Add" at bounding box center [294, 273] width 13 height 7
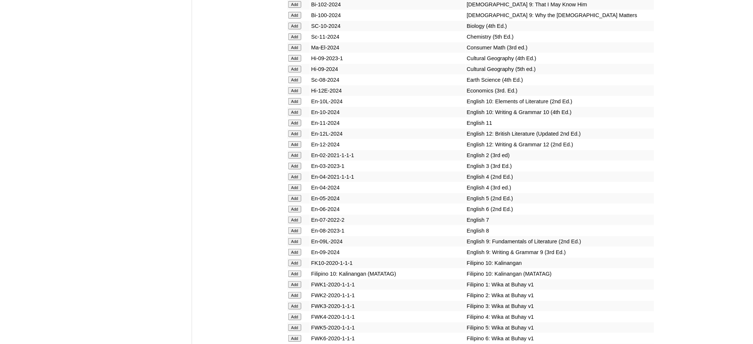
click at [293, 270] on input "Add" at bounding box center [294, 273] width 13 height 7
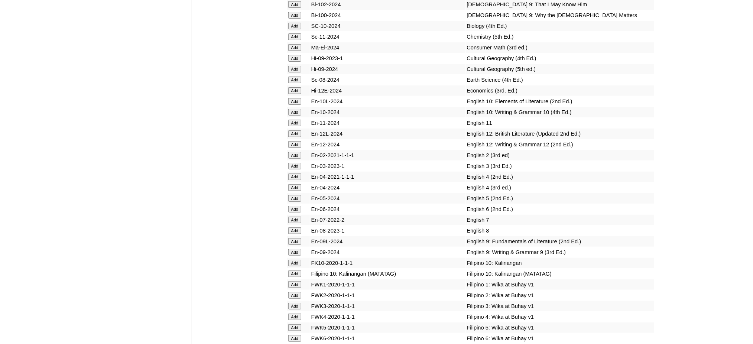
click at [293, 270] on input "Add" at bounding box center [294, 273] width 13 height 7
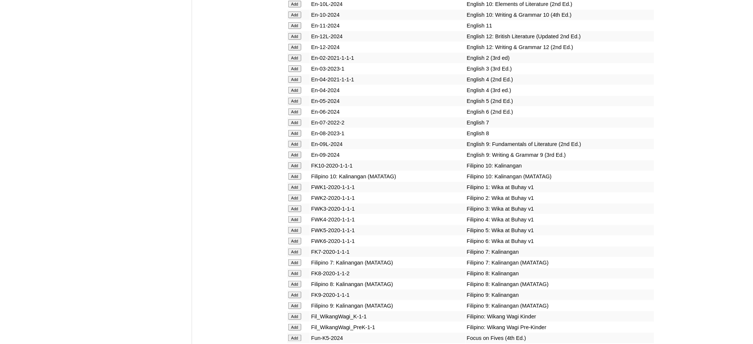
scroll to position [2228, 0]
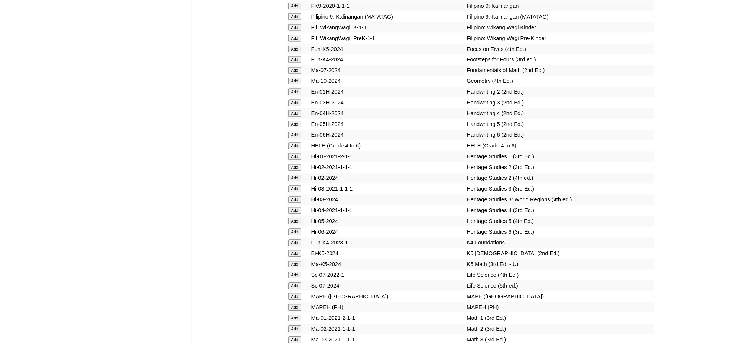
scroll to position [2532, 0]
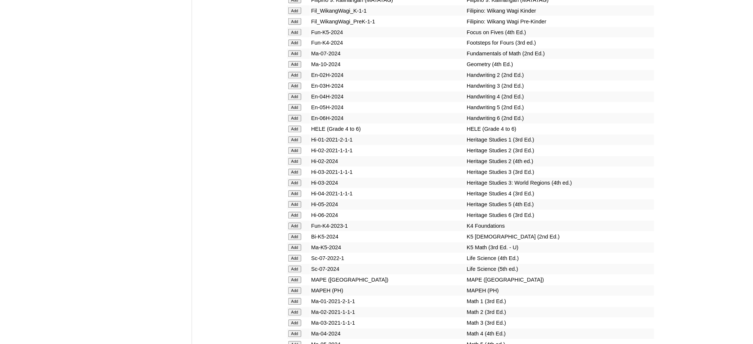
click at [295, 61] on input "Add" at bounding box center [294, 64] width 13 height 7
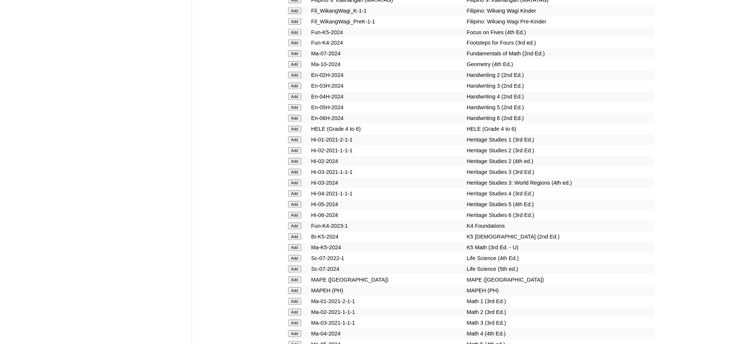
click at [295, 61] on input "Add" at bounding box center [294, 64] width 13 height 7
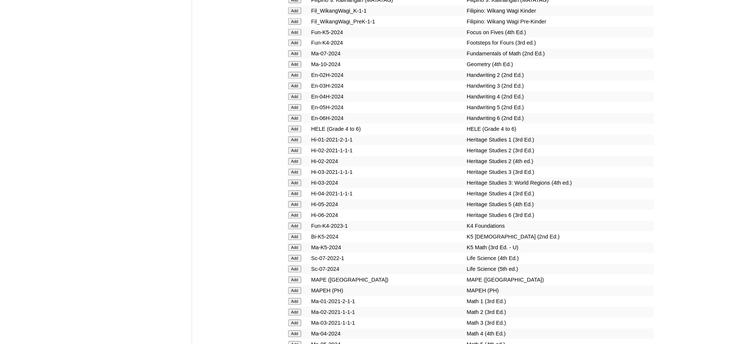
click at [295, 61] on input "Add" at bounding box center [294, 64] width 13 height 7
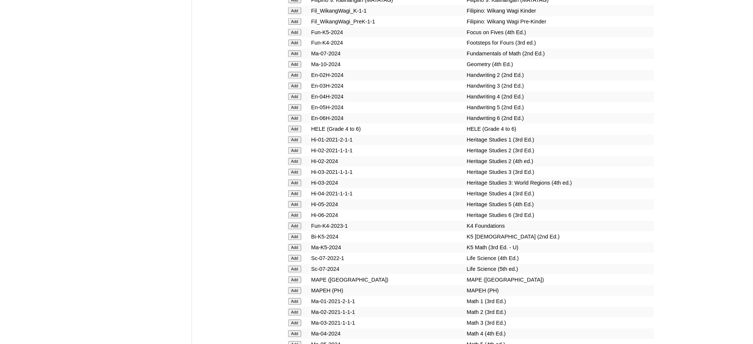
click at [296, 287] on input "Add" at bounding box center [294, 290] width 13 height 7
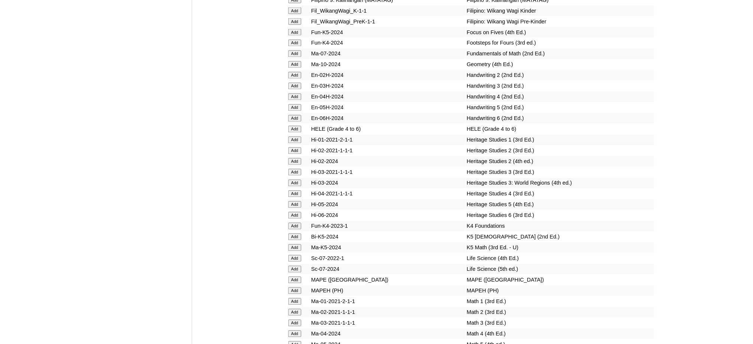
click at [296, 287] on input "Add" at bounding box center [294, 290] width 13 height 7
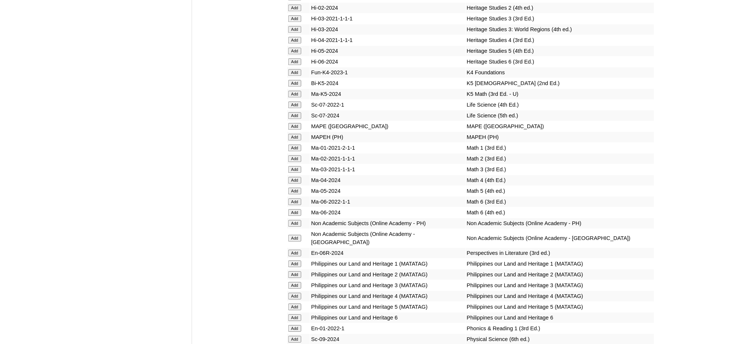
scroll to position [2729, 0]
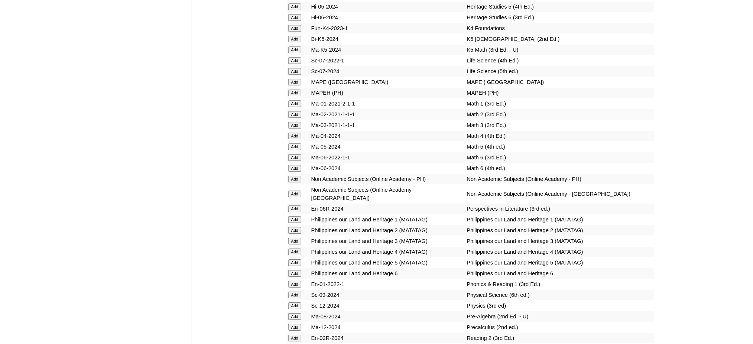
click at [289, 302] on input "Add" at bounding box center [294, 305] width 13 height 7
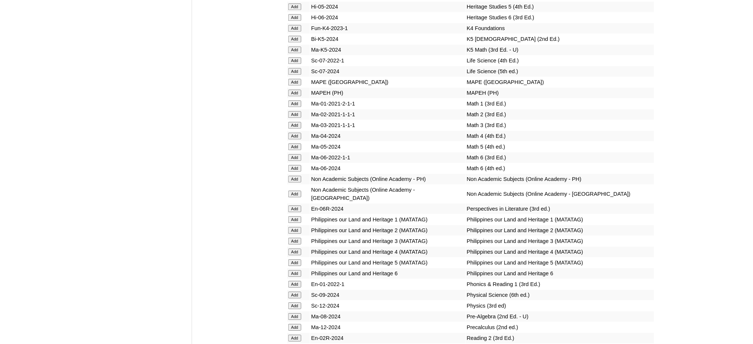
click at [289, 302] on input "Add" at bounding box center [294, 305] width 13 height 7
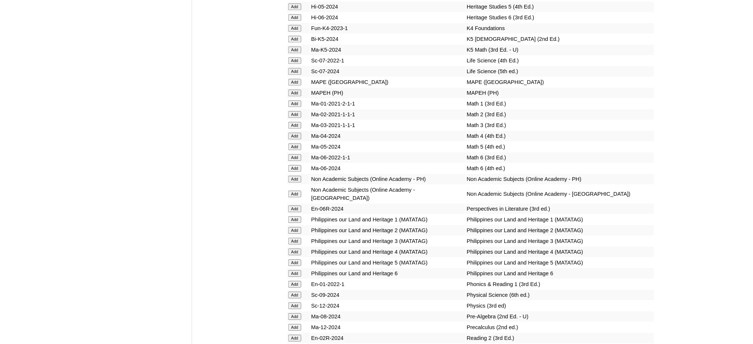
click at [289, 302] on input "Add" at bounding box center [294, 305] width 13 height 7
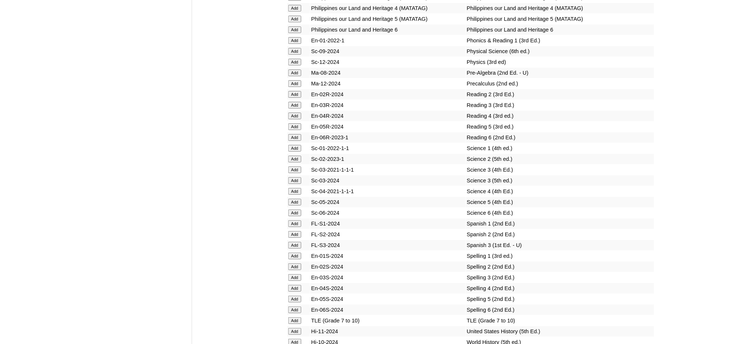
scroll to position [2977, 0]
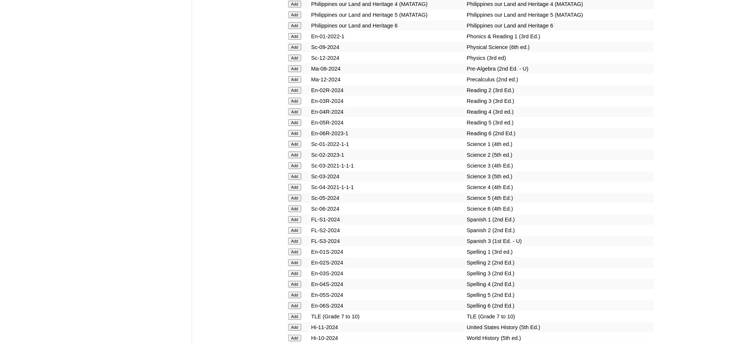
click at [291, 313] on input "Add" at bounding box center [294, 316] width 13 height 7
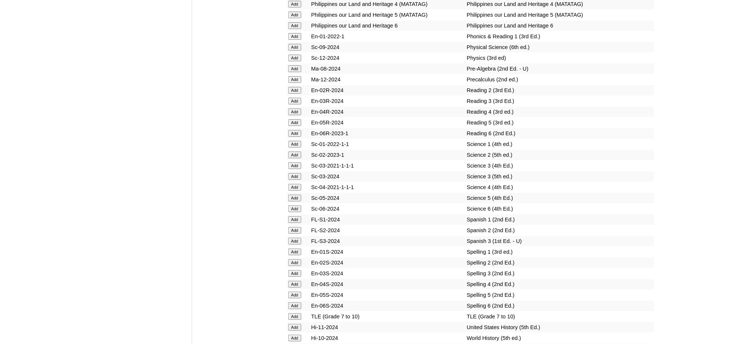
click at [291, 313] on input "Add" at bounding box center [294, 316] width 13 height 7
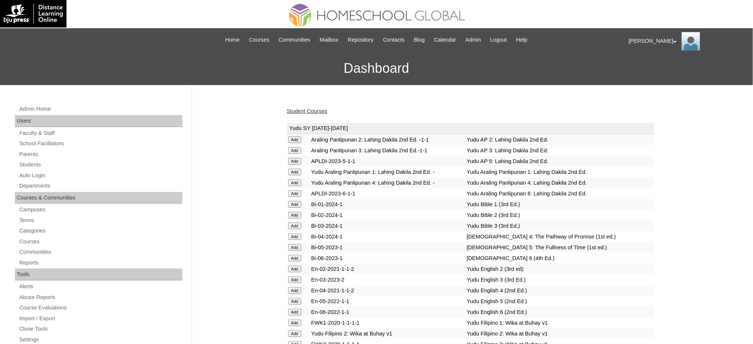
click at [316, 112] on link "Student Courses" at bounding box center [307, 111] width 40 height 6
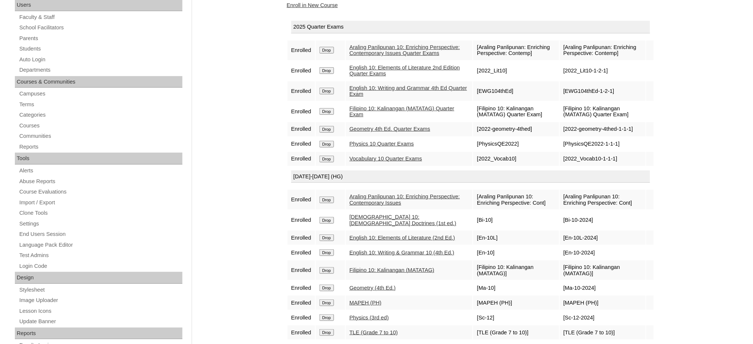
scroll to position [99, 0]
